Goal: Find specific page/section: Find specific page/section

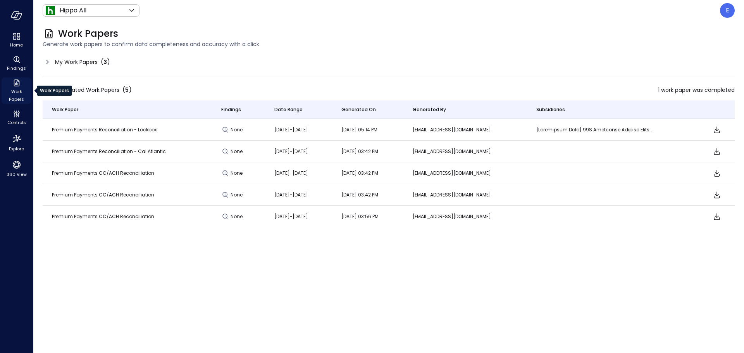
click at [17, 80] on icon "Work Papers" at bounding box center [16, 82] width 9 height 9
click at [19, 66] on span "Findings" at bounding box center [16, 68] width 19 height 8
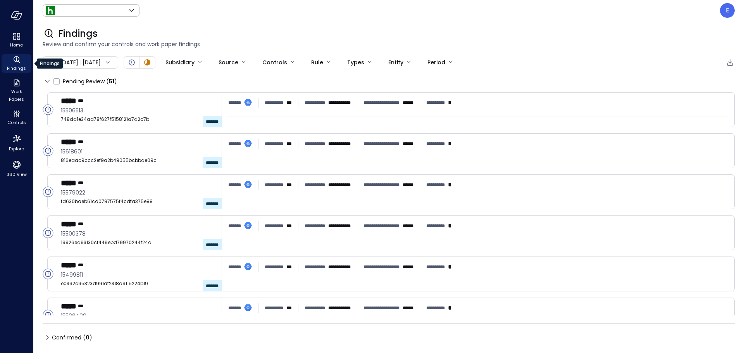
type input "*******"
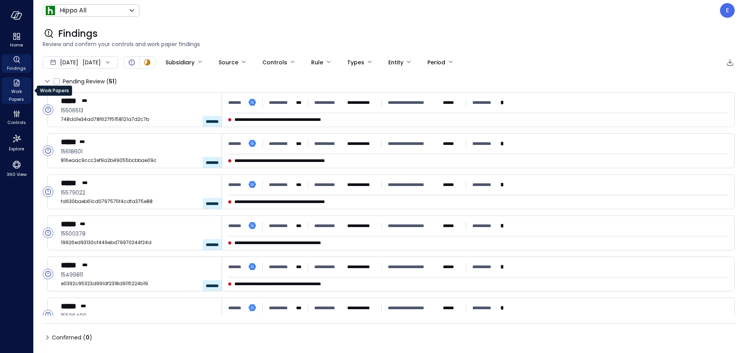
click at [16, 90] on span "Work Papers" at bounding box center [17, 96] width 24 height 16
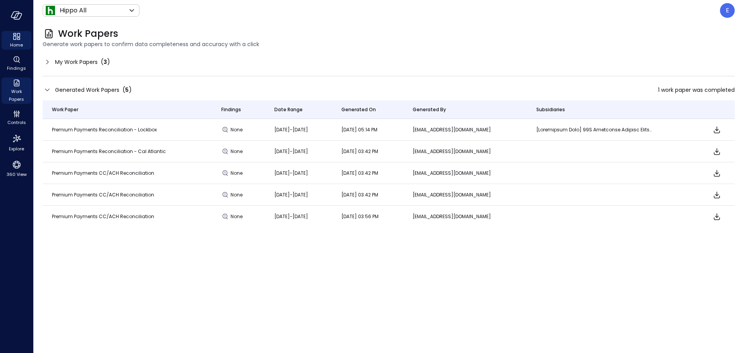
click at [17, 40] on icon "Home" at bounding box center [16, 36] width 9 height 9
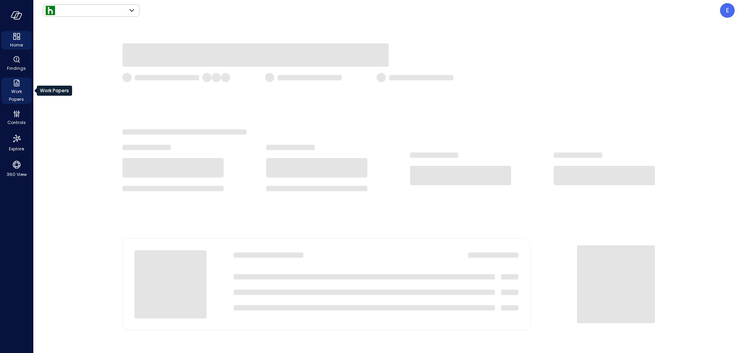
type input "*******"
click at [12, 82] on icon "Work Papers" at bounding box center [16, 82] width 9 height 9
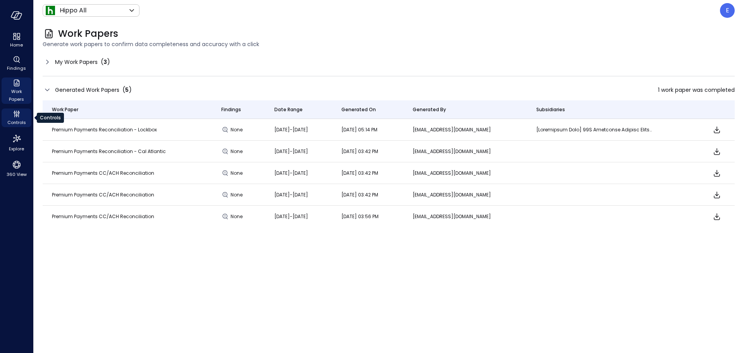
click at [14, 114] on icon "Controls" at bounding box center [15, 113] width 2 height 2
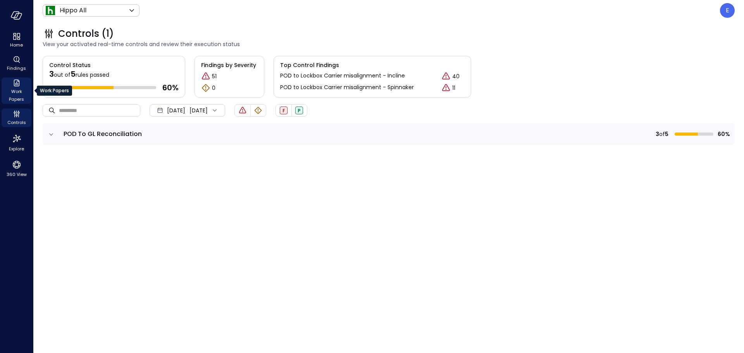
click at [15, 95] on span "Work Papers" at bounding box center [17, 96] width 24 height 16
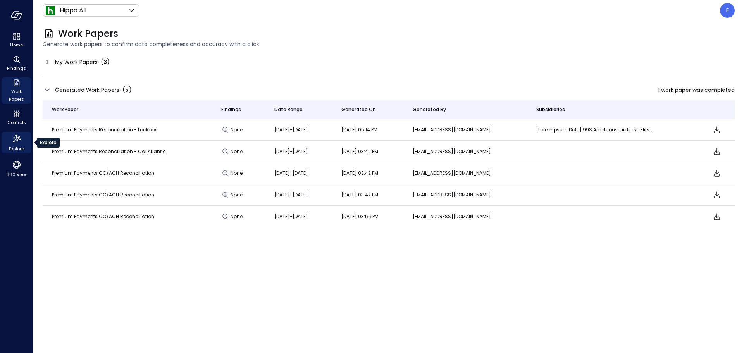
click at [16, 141] on icon "Explore" at bounding box center [16, 139] width 12 height 12
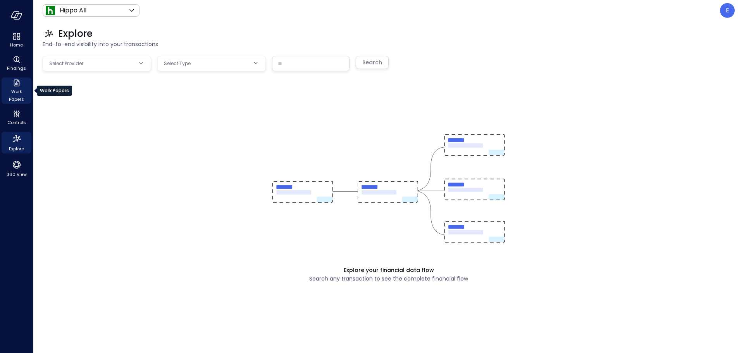
click at [15, 95] on span "Work Papers" at bounding box center [17, 96] width 24 height 16
